Goal: Transaction & Acquisition: Purchase product/service

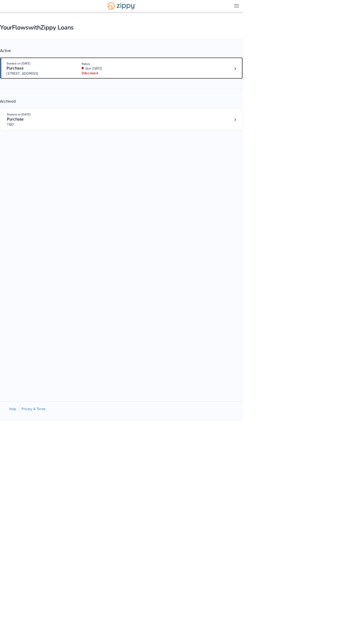
click at [90, 100] on div "Purchase" at bounding box center [57, 101] width 94 height 8
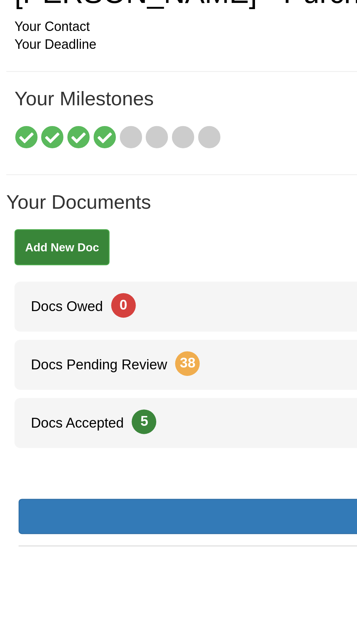
click at [62, 104] on icon at bounding box center [61, 104] width 10 height 10
